Goal: Navigation & Orientation: Find specific page/section

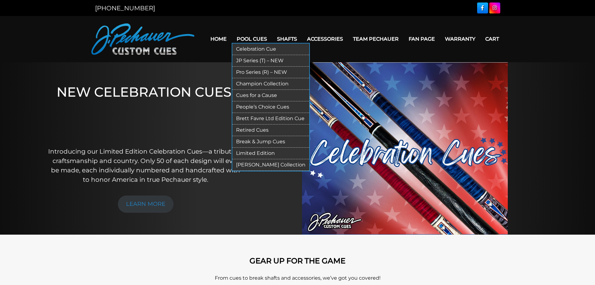
click at [260, 70] on link "Pro Series (R) – NEW" at bounding box center [270, 73] width 77 height 12
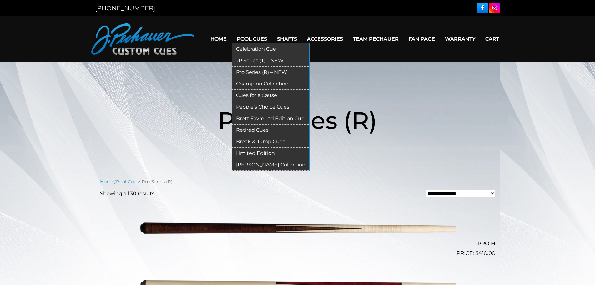
click at [252, 103] on link "People’s Choice Cues" at bounding box center [270, 107] width 77 height 12
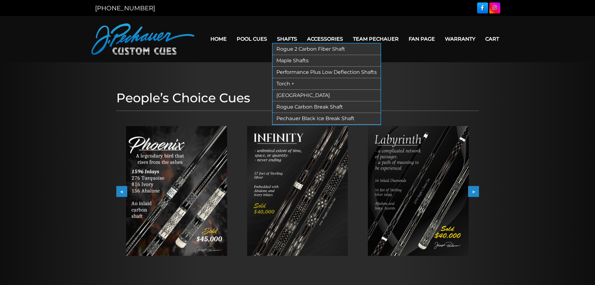
click at [289, 49] on link "Rogue 2 Carbon Fiber Shaft" at bounding box center [327, 49] width 108 height 12
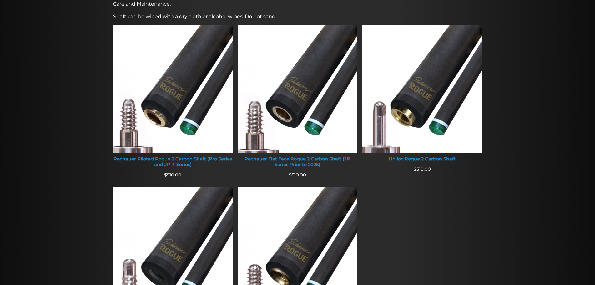
scroll to position [250, 0]
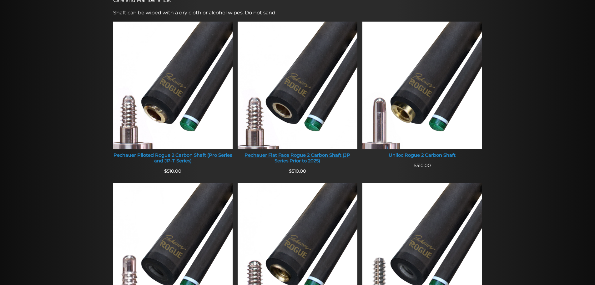
click at [343, 58] on img at bounding box center [298, 85] width 120 height 127
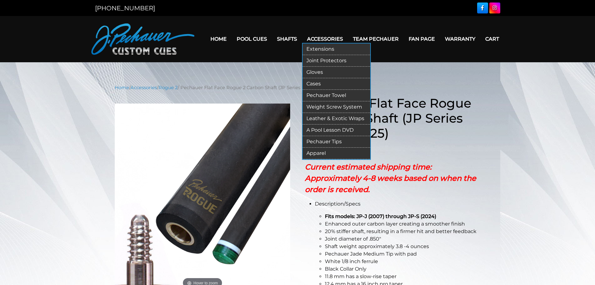
click at [336, 40] on link "Accessories" at bounding box center [325, 39] width 46 height 16
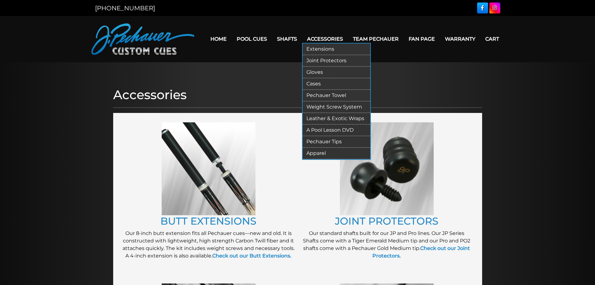
click at [323, 71] on link "Gloves" at bounding box center [337, 73] width 68 height 12
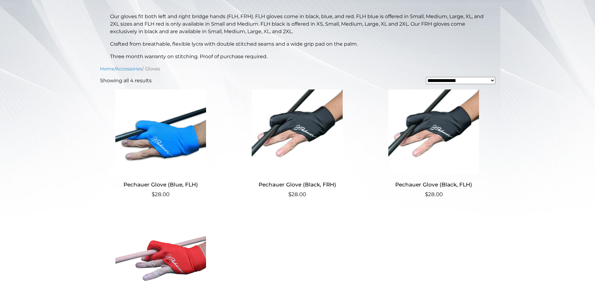
scroll to position [145, 0]
